Goal: Task Accomplishment & Management: Use online tool/utility

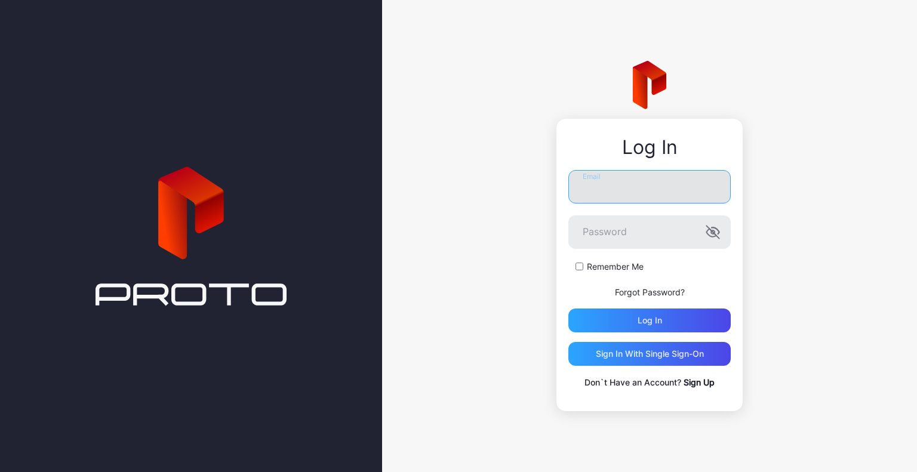
click at [627, 198] on input "Email" at bounding box center [650, 186] width 162 height 33
type input "**********"
click at [569, 309] on button "Log in" at bounding box center [650, 321] width 162 height 24
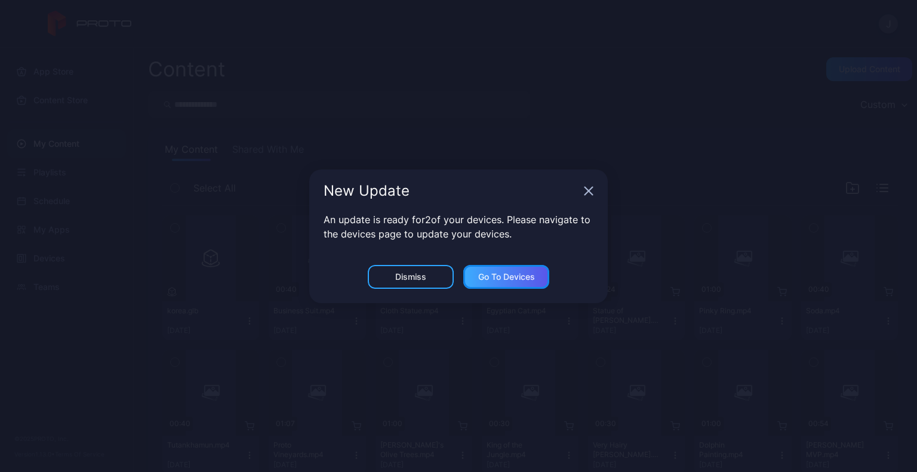
click at [490, 280] on div "Go to devices" at bounding box center [506, 277] width 57 height 10
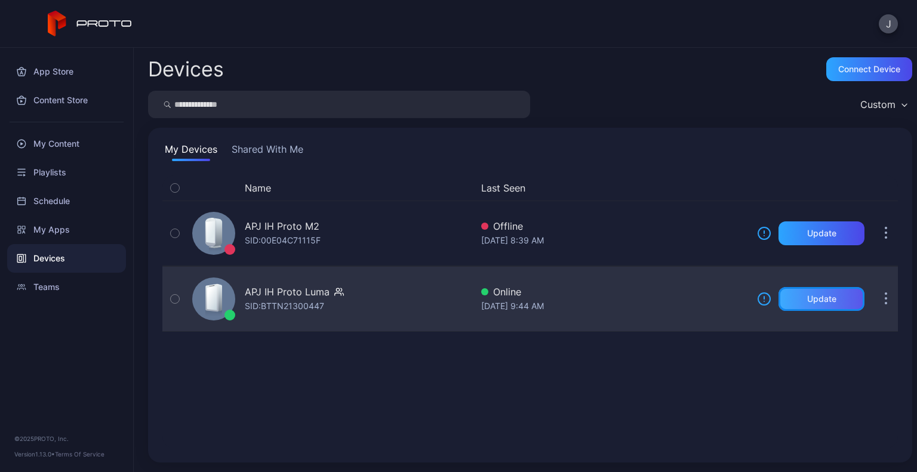
click at [809, 306] on div "Update" at bounding box center [822, 299] width 86 height 24
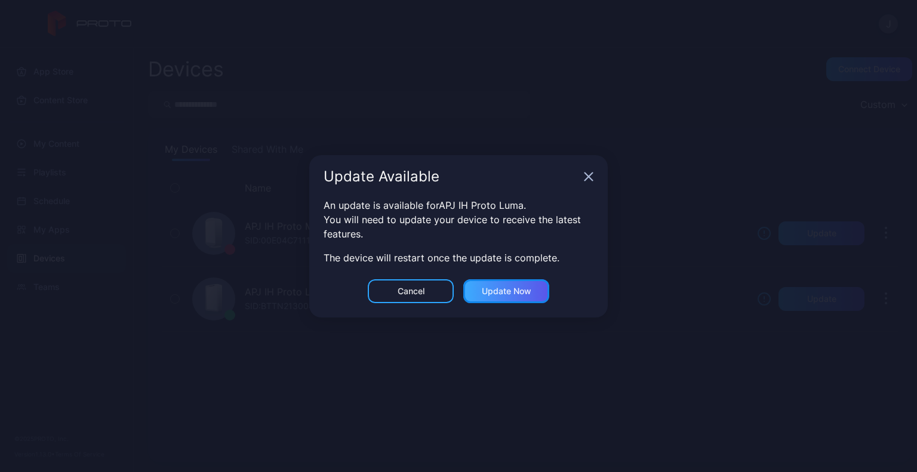
click at [511, 288] on div "Update now" at bounding box center [507, 292] width 50 height 10
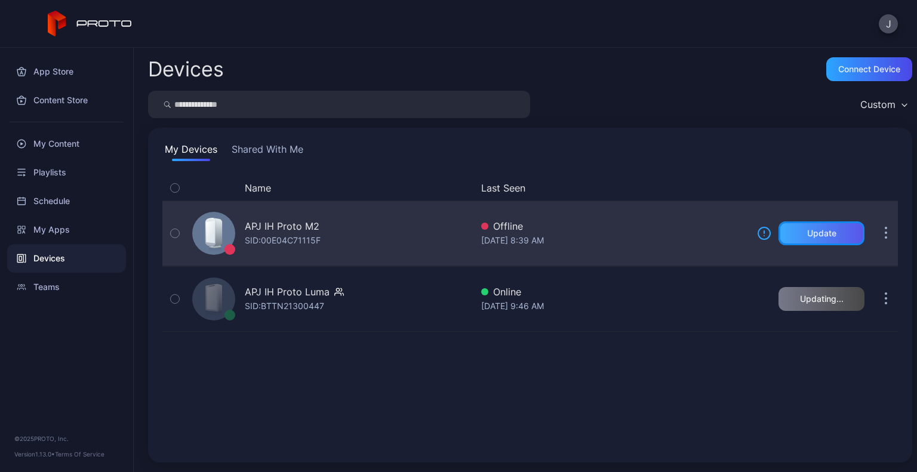
click at [805, 243] on div "Update" at bounding box center [822, 234] width 86 height 24
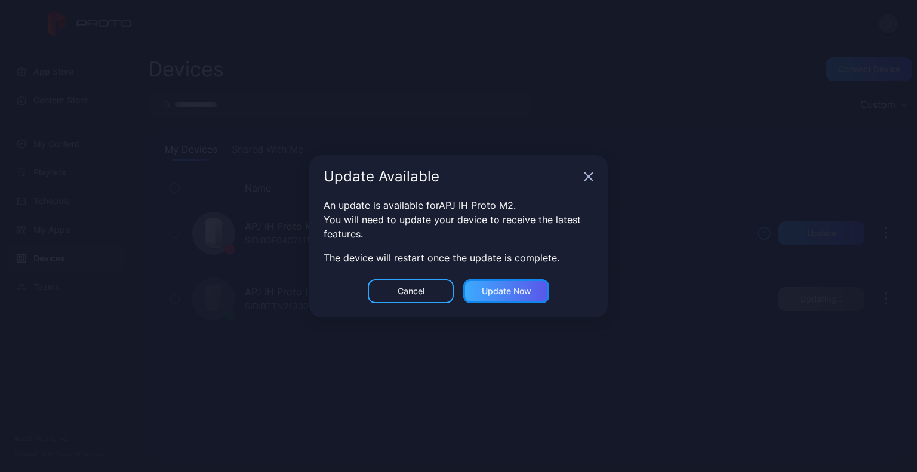
click at [511, 285] on div "Update now" at bounding box center [506, 291] width 86 height 24
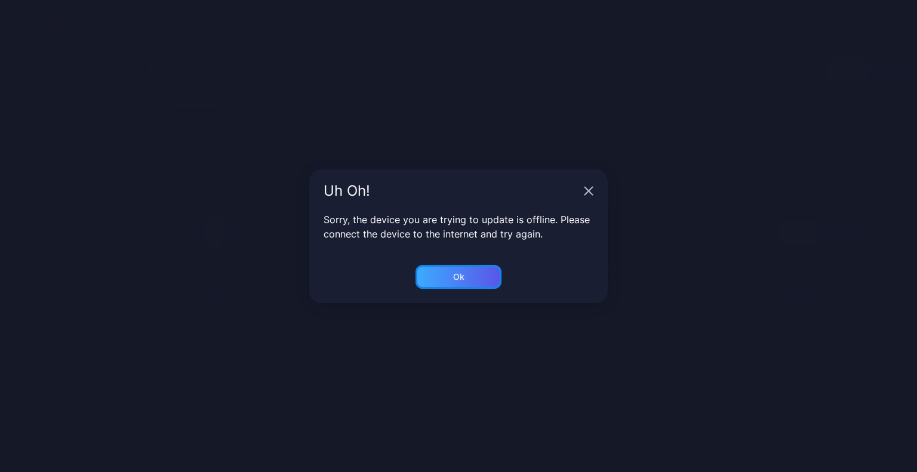
click at [469, 284] on div "Ok" at bounding box center [459, 277] width 86 height 24
